Goal: Task Accomplishment & Management: Manage account settings

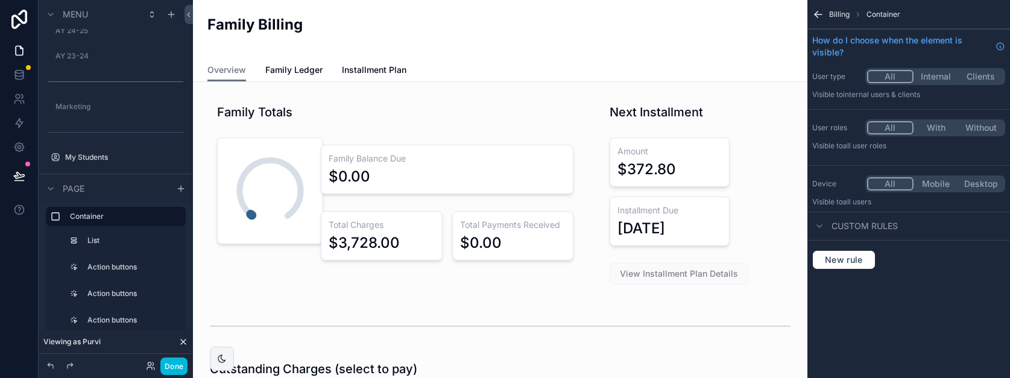
scroll to position [384, 0]
